Goal: Check status

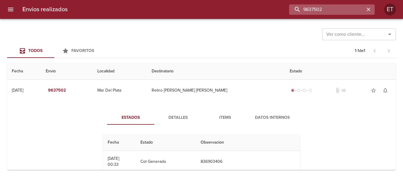
click at [336, 12] on input "9637502" at bounding box center [326, 9] width 75 height 10
paste input "0134-00081563"
drag, startPoint x: 347, startPoint y: 11, endPoint x: 336, endPoint y: 6, distance: 12.4
click at [336, 6] on input "0134-00081563" at bounding box center [326, 9] width 75 height 10
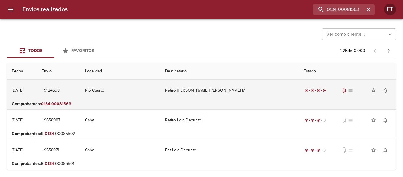
click at [246, 92] on td "Retiro [PERSON_NAME] [PERSON_NAME] M" at bounding box center [229, 90] width 138 height 21
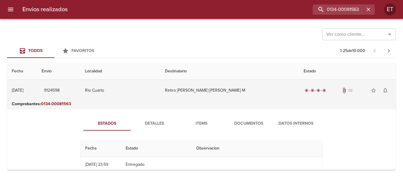
scroll to position [29, 0]
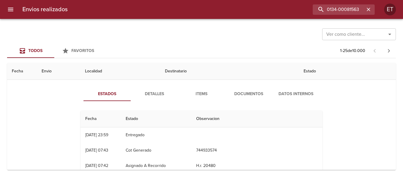
click at [247, 92] on span "Documentos" at bounding box center [249, 93] width 40 height 7
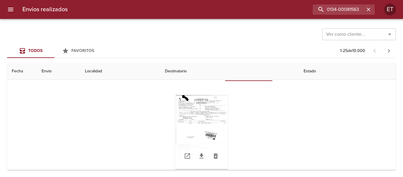
scroll to position [59, 0]
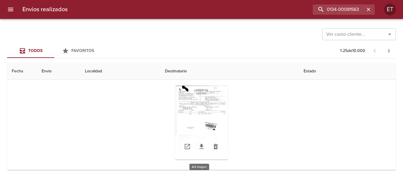
click at [200, 96] on div "Tabla de envíos del cliente" at bounding box center [201, 123] width 53 height 74
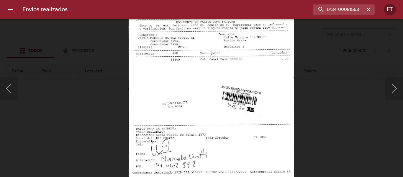
click at [234, 148] on img "Lightbox" at bounding box center [210, 87] width 165 height 237
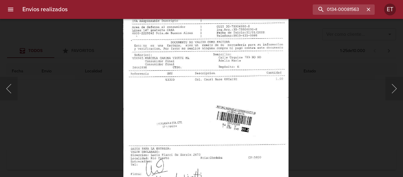
click at [244, 152] on img "Lightbox" at bounding box center [205, 107] width 165 height 237
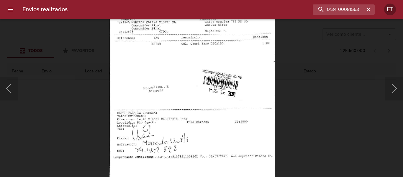
click at [257, 84] on img "Lightbox" at bounding box center [191, 72] width 165 height 237
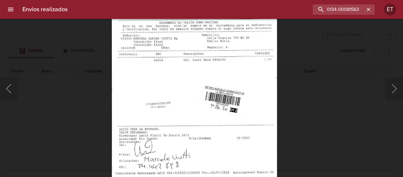
click at [277, 109] on img "Lightbox" at bounding box center [193, 88] width 165 height 237
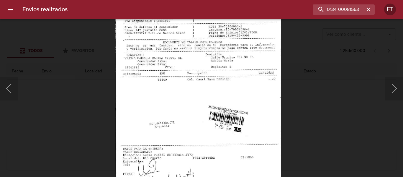
click at [316, 113] on div "Lightbox" at bounding box center [201, 88] width 403 height 177
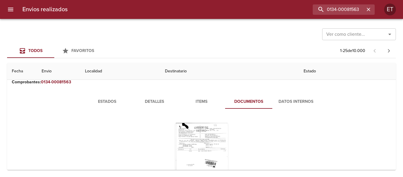
scroll to position [0, 0]
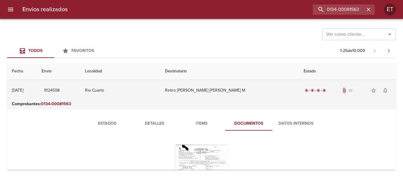
click at [249, 90] on td "Retiro [PERSON_NAME] [PERSON_NAME] M" at bounding box center [229, 90] width 138 height 21
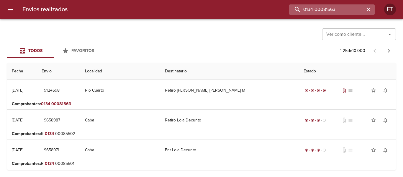
click at [339, 11] on input "0134-00081563" at bounding box center [326, 9] width 75 height 10
drag, startPoint x: 339, startPoint y: 11, endPoint x: 340, endPoint y: 5, distance: 6.1
click at [339, 11] on input "0134-00081563" at bounding box center [326, 9] width 75 height 10
type input "VIOTTI"
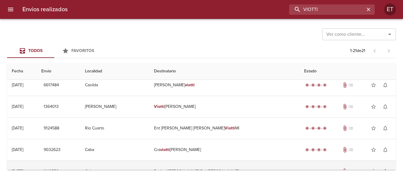
scroll to position [236, 0]
